Goal: Task Accomplishment & Management: Complete application form

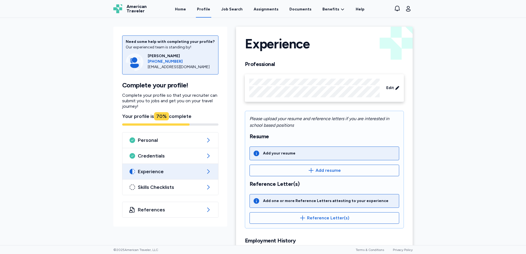
scroll to position [113, 0]
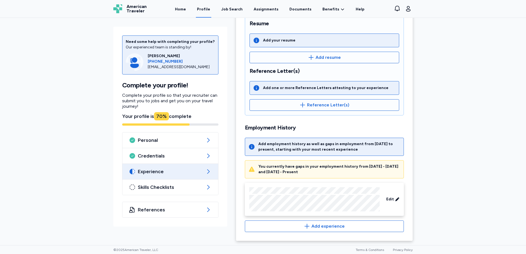
click at [176, 69] on div "[EMAIL_ADDRESS][DOMAIN_NAME]" at bounding box center [181, 66] width 67 height 5
click at [203, 240] on div "Need some help with completing your profile? Our experienced team is standing b…" at bounding box center [263, 75] width 308 height 340
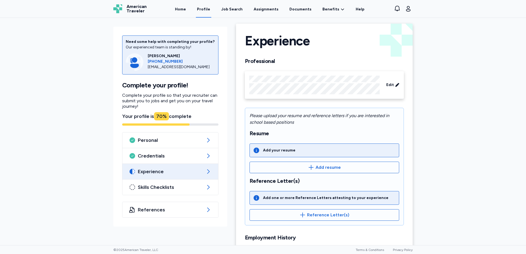
scroll to position [0, 0]
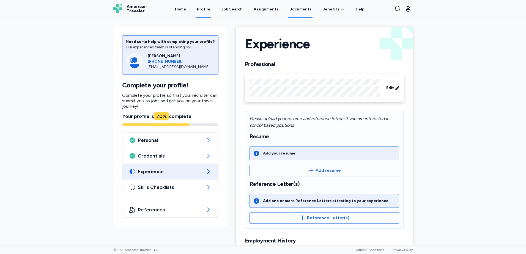
click at [294, 9] on link "Documents" at bounding box center [300, 9] width 24 height 17
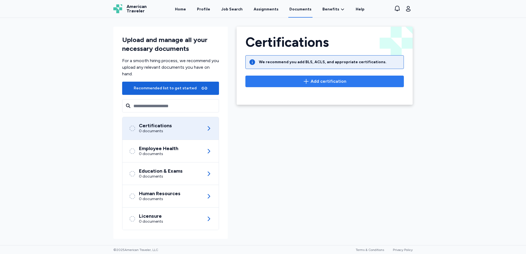
click at [328, 82] on span "Add certification" at bounding box center [328, 81] width 36 height 7
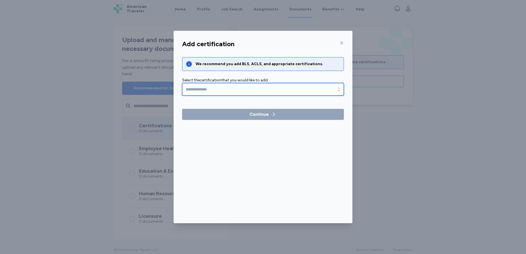
click at [222, 92] on input "text" at bounding box center [263, 89] width 162 height 13
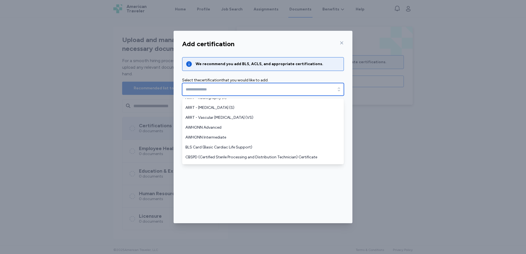
scroll to position [137, 0]
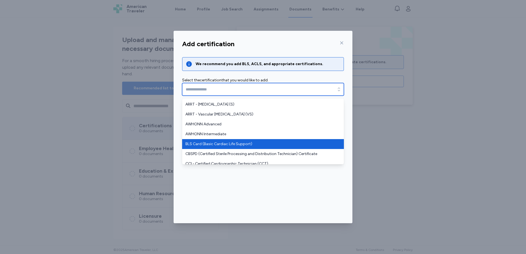
type input "**********"
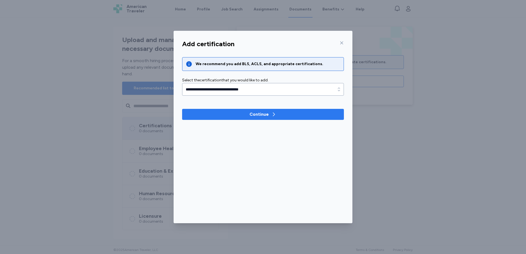
click at [224, 116] on span "Continue" at bounding box center [262, 114] width 153 height 7
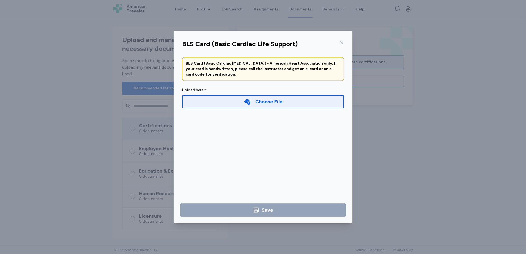
click at [223, 104] on div "Choose File" at bounding box center [263, 101] width 162 height 13
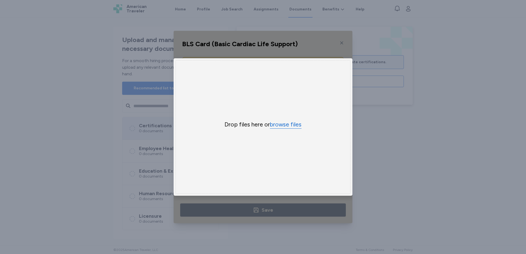
click at [280, 124] on button "browse files" at bounding box center [286, 125] width 32 height 8
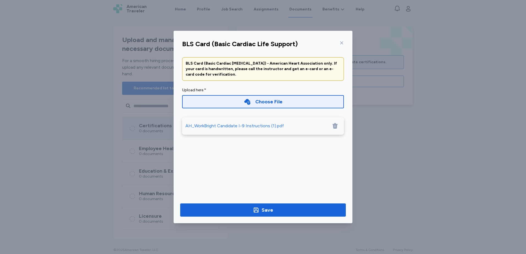
click at [200, 128] on div "AH_WorkBright Candidate I-9 Instructions (1).pdf" at bounding box center [234, 126] width 98 height 7
